Goal: Find specific page/section: Find specific page/section

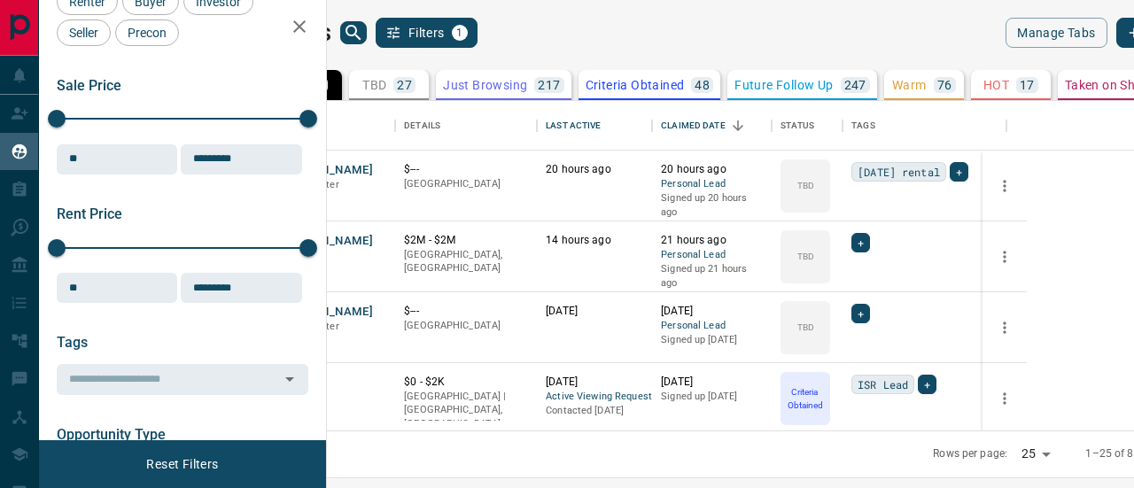
scroll to position [266, 0]
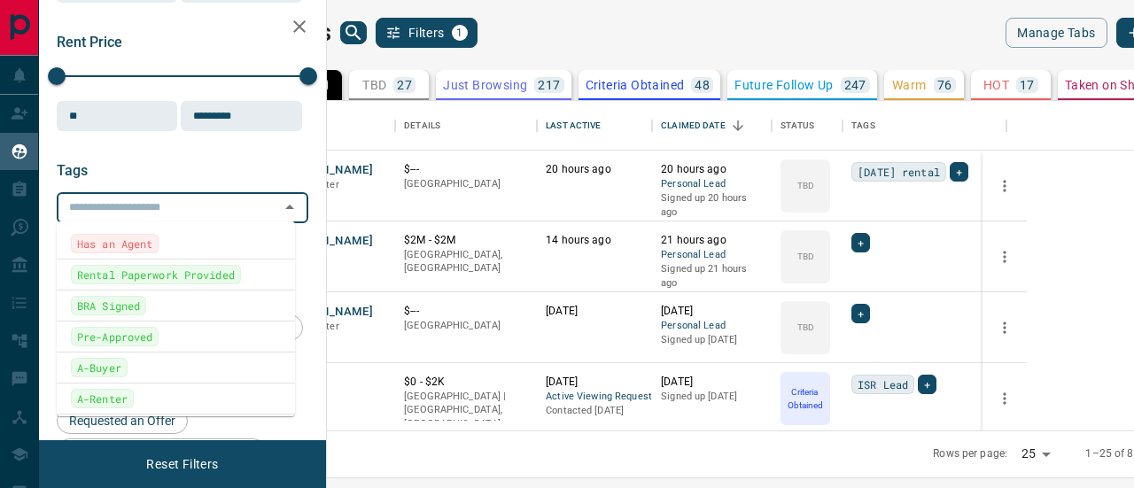
click at [119, 201] on input "text" at bounding box center [168, 207] width 212 height 19
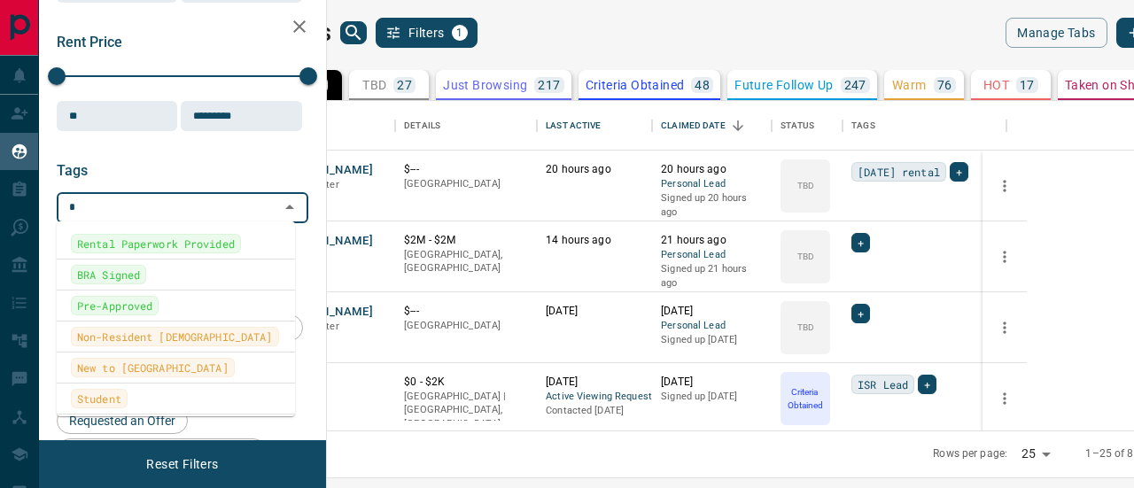
type input "**"
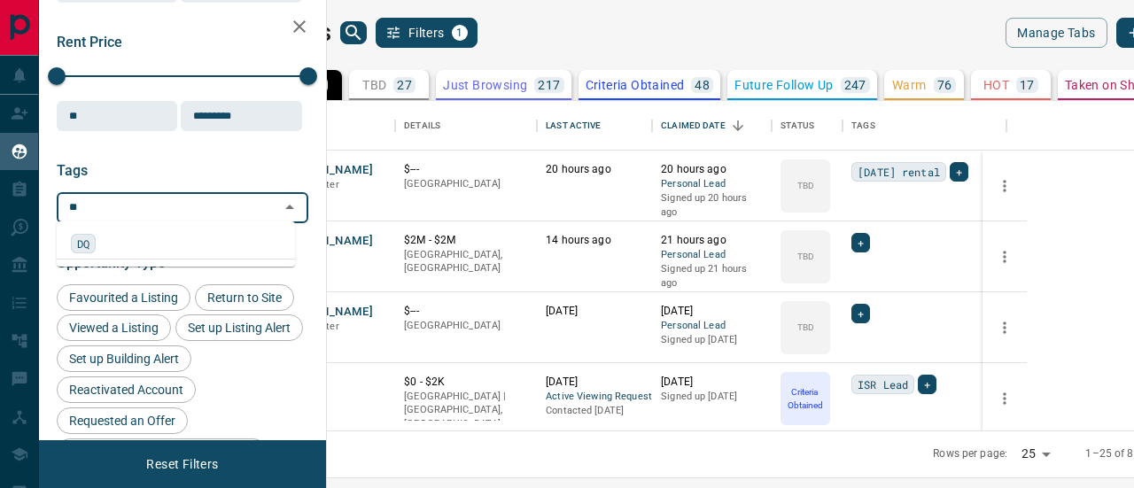
click at [128, 247] on div "DQ" at bounding box center [176, 243] width 210 height 19
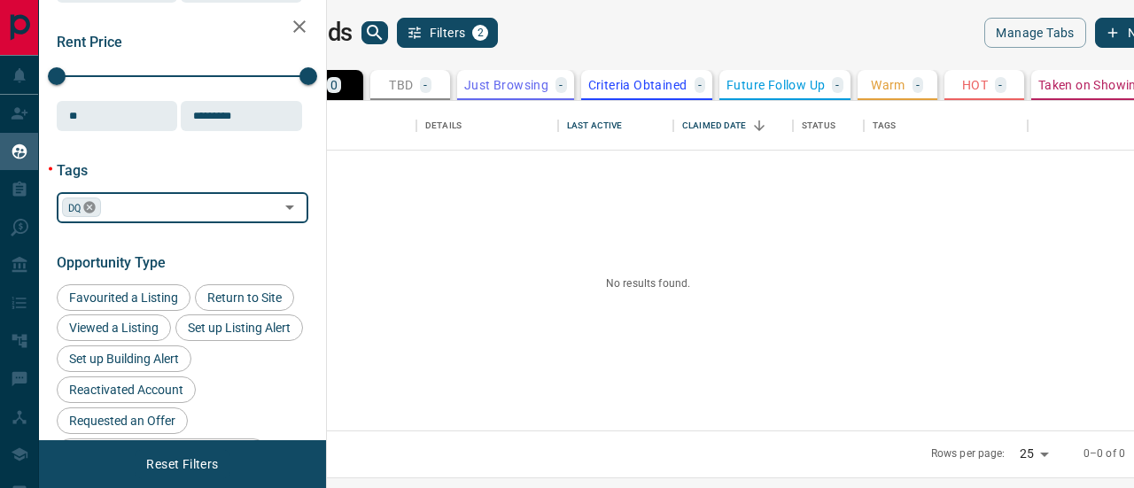
click at [88, 210] on icon at bounding box center [90, 208] width 12 height 12
click at [122, 204] on input "text" at bounding box center [168, 207] width 212 height 19
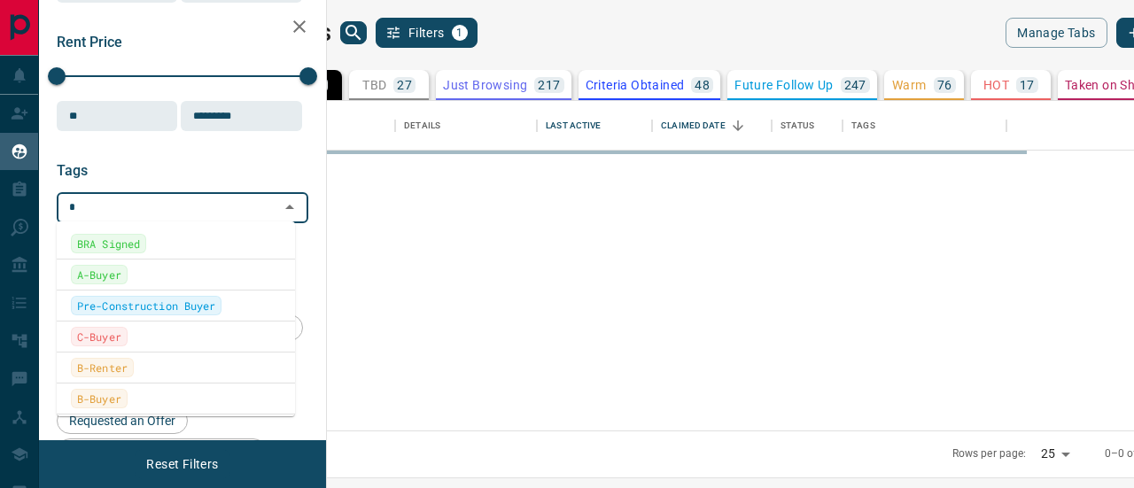
type input "**"
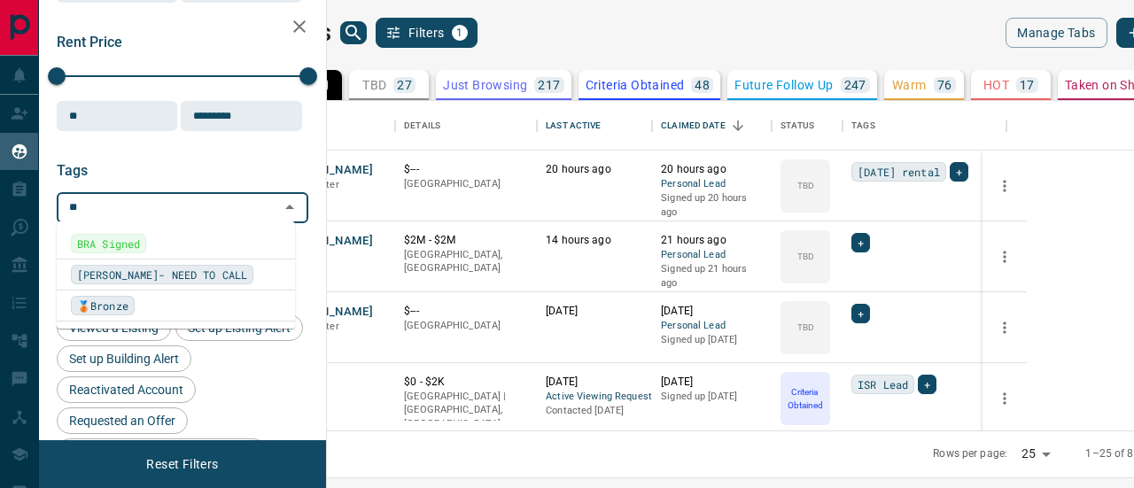
click at [129, 273] on span "[PERSON_NAME]- NEED TO CALL" at bounding box center [162, 275] width 170 height 18
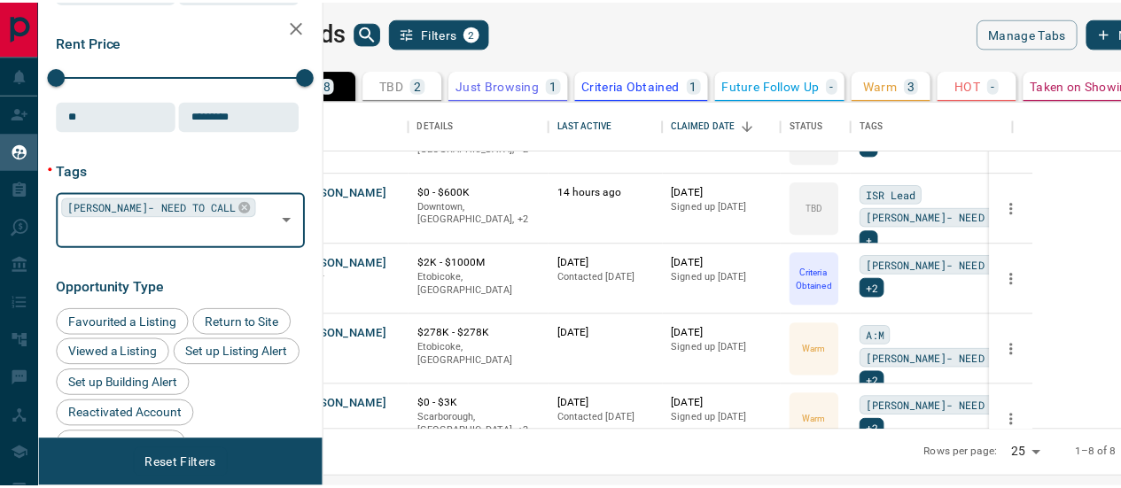
scroll to position [0, 0]
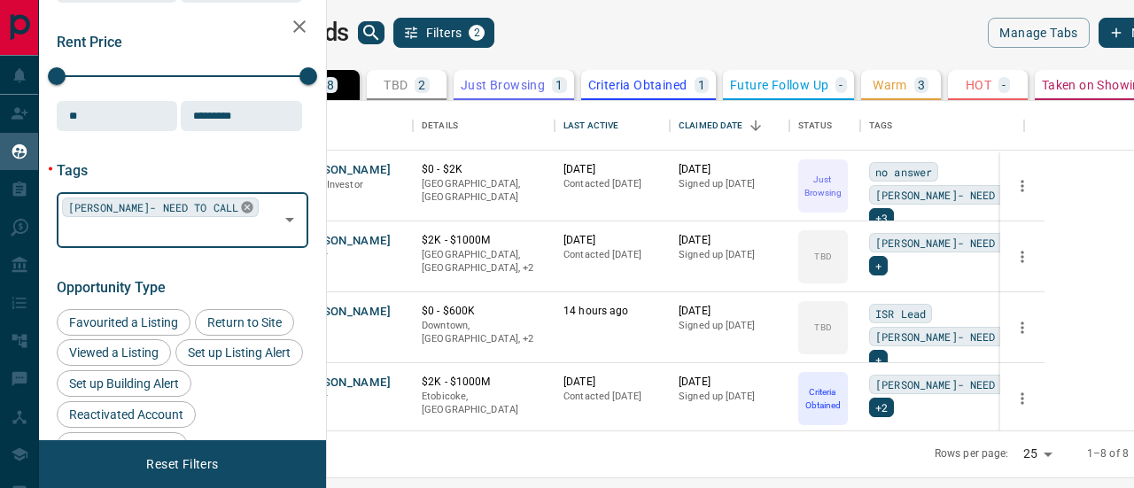
click at [240, 205] on icon at bounding box center [247, 207] width 14 height 14
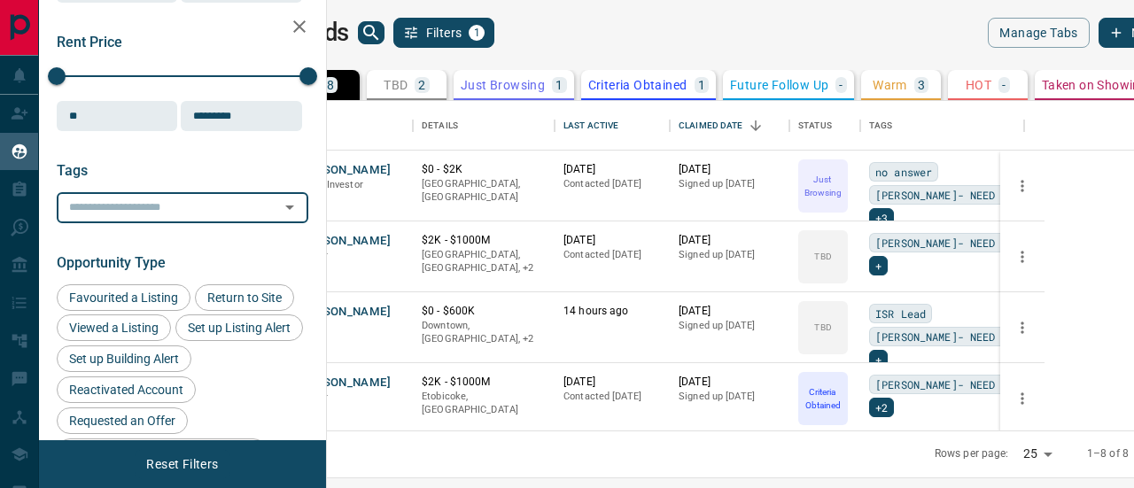
click at [130, 208] on input "text" at bounding box center [168, 207] width 212 height 19
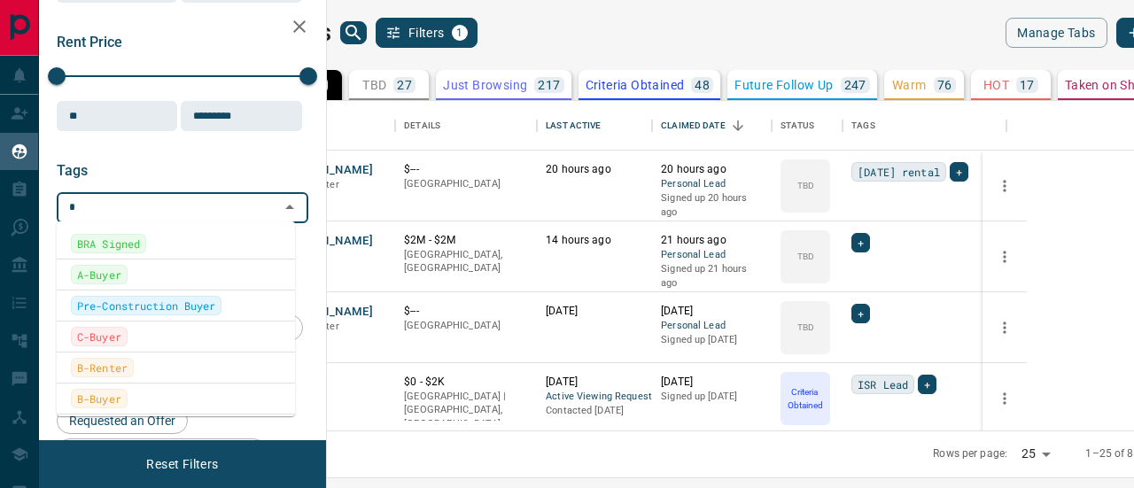
type input "**"
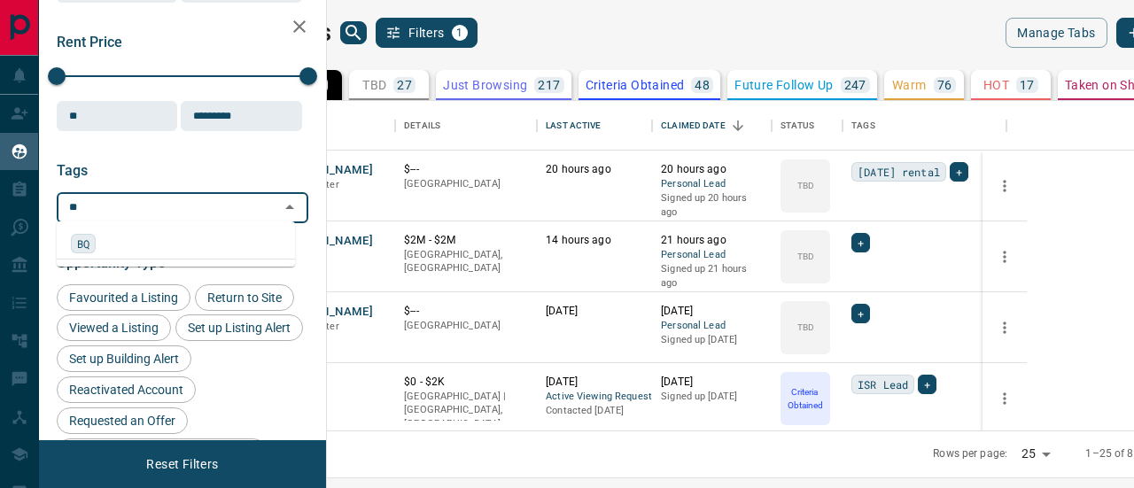
click at [82, 242] on span "BQ" at bounding box center [83, 244] width 12 height 18
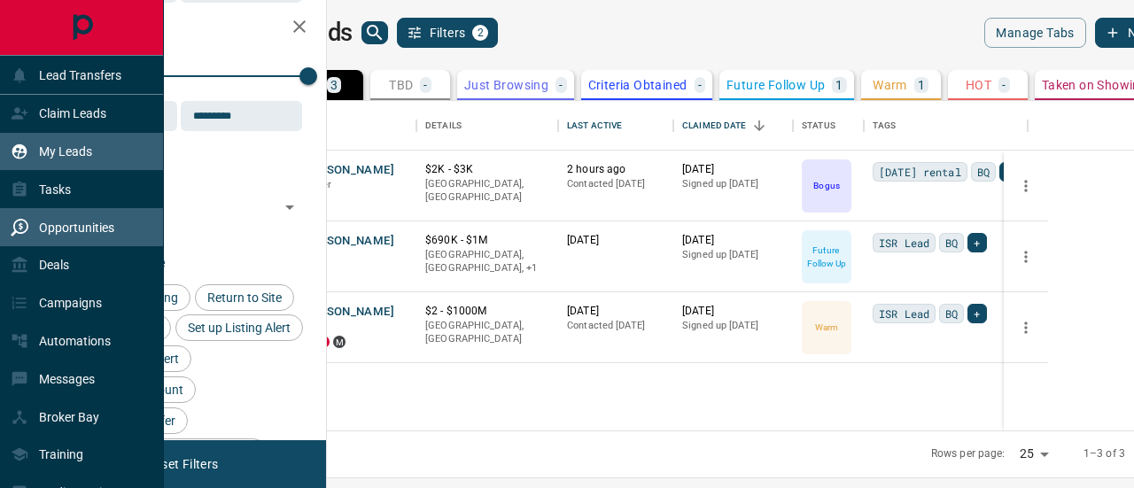
click at [73, 227] on p "Opportunities" at bounding box center [76, 228] width 75 height 14
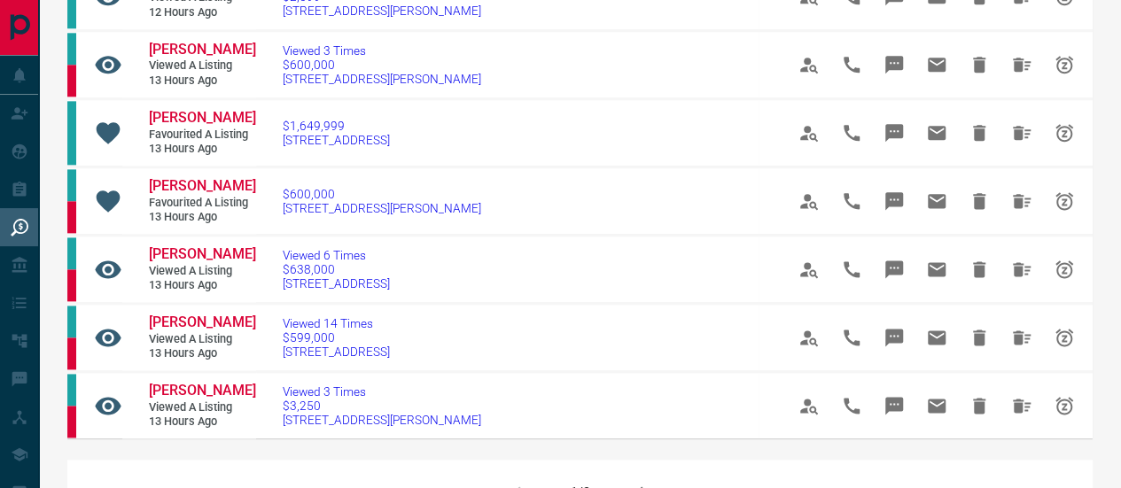
scroll to position [1152, 0]
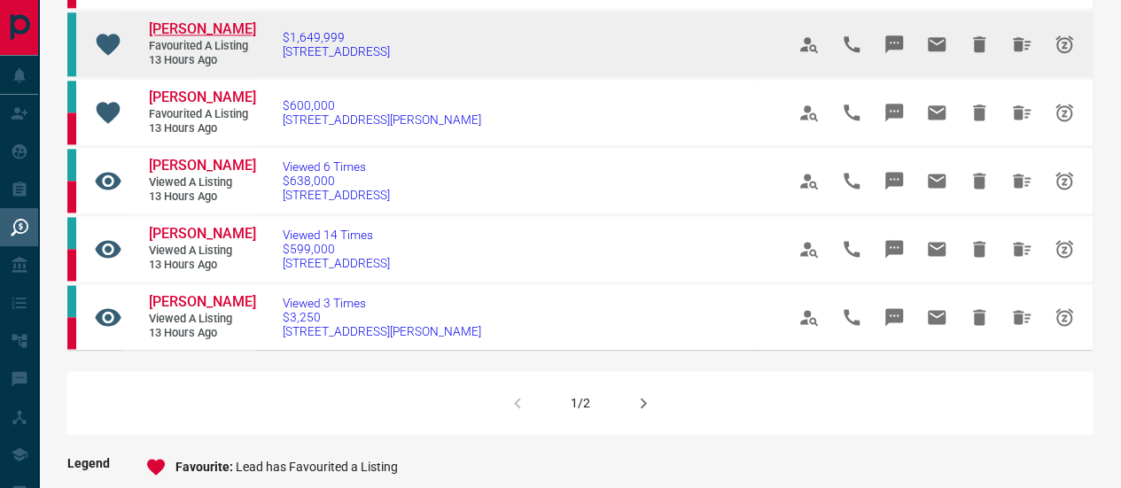
click at [177, 37] on span "[PERSON_NAME]" at bounding box center [202, 28] width 107 height 17
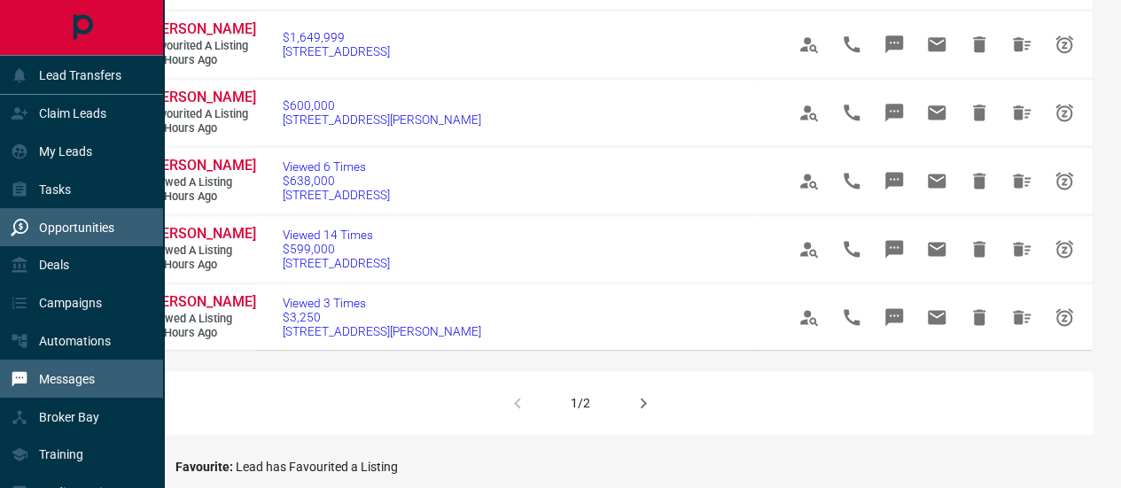
click at [80, 379] on p "Messages" at bounding box center [67, 379] width 56 height 14
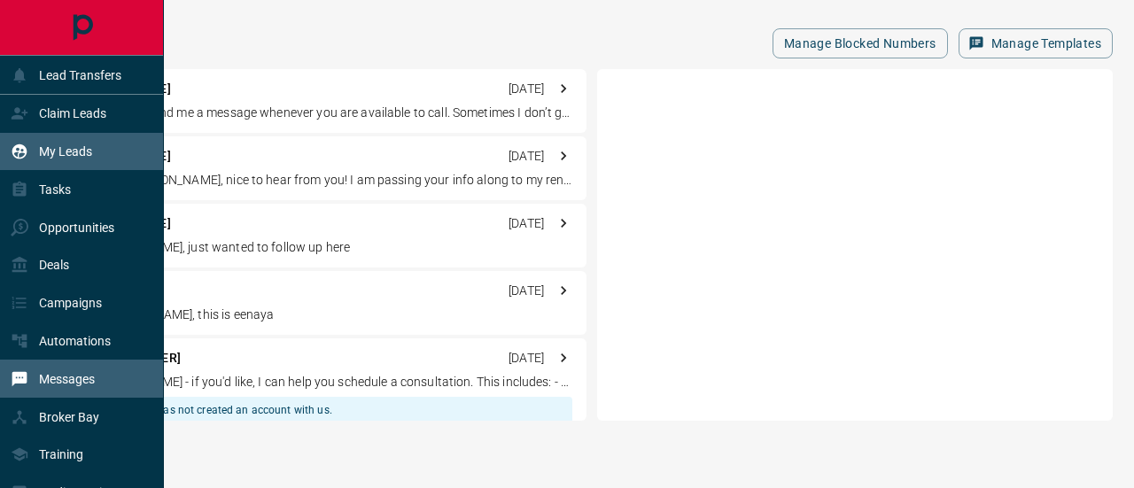
click at [70, 152] on p "My Leads" at bounding box center [65, 151] width 53 height 14
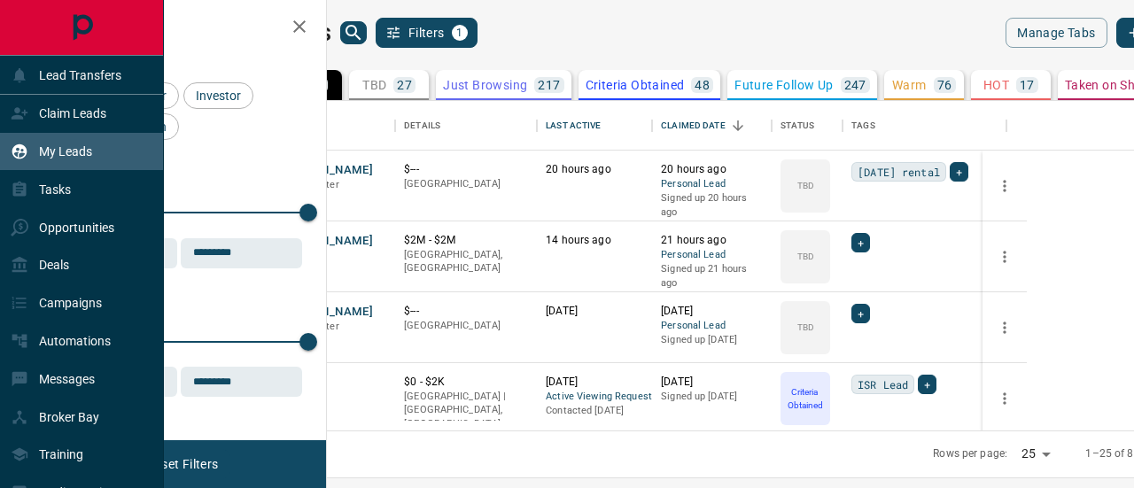
scroll to position [317, 786]
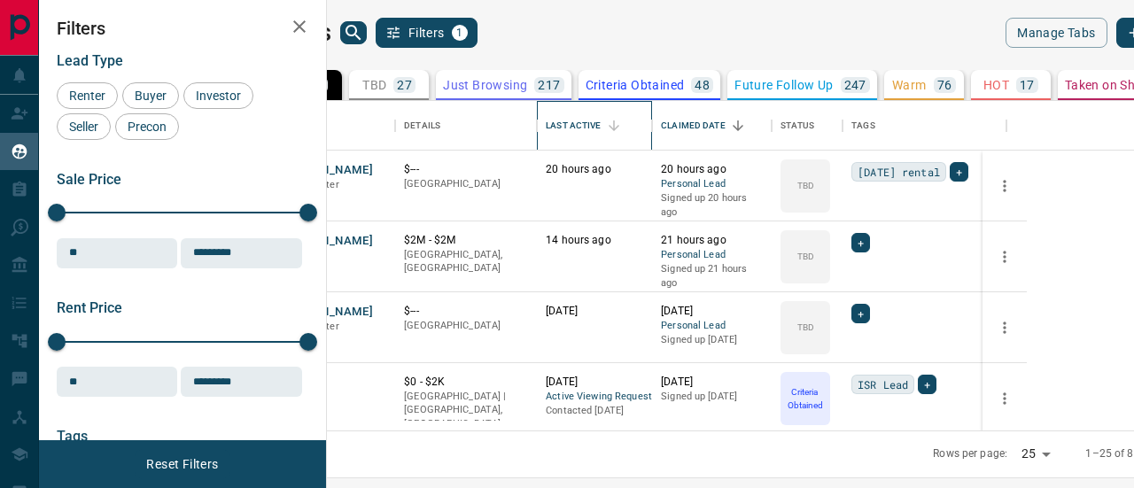
click at [601, 116] on div "Last Active" at bounding box center [573, 126] width 55 height 50
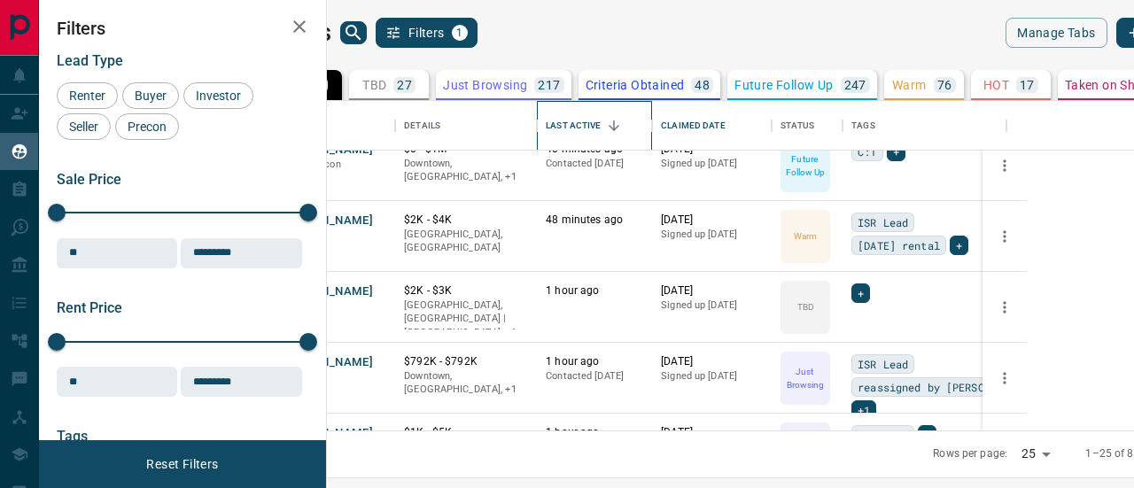
scroll to position [532, 0]
